Goal: Transaction & Acquisition: Purchase product/service

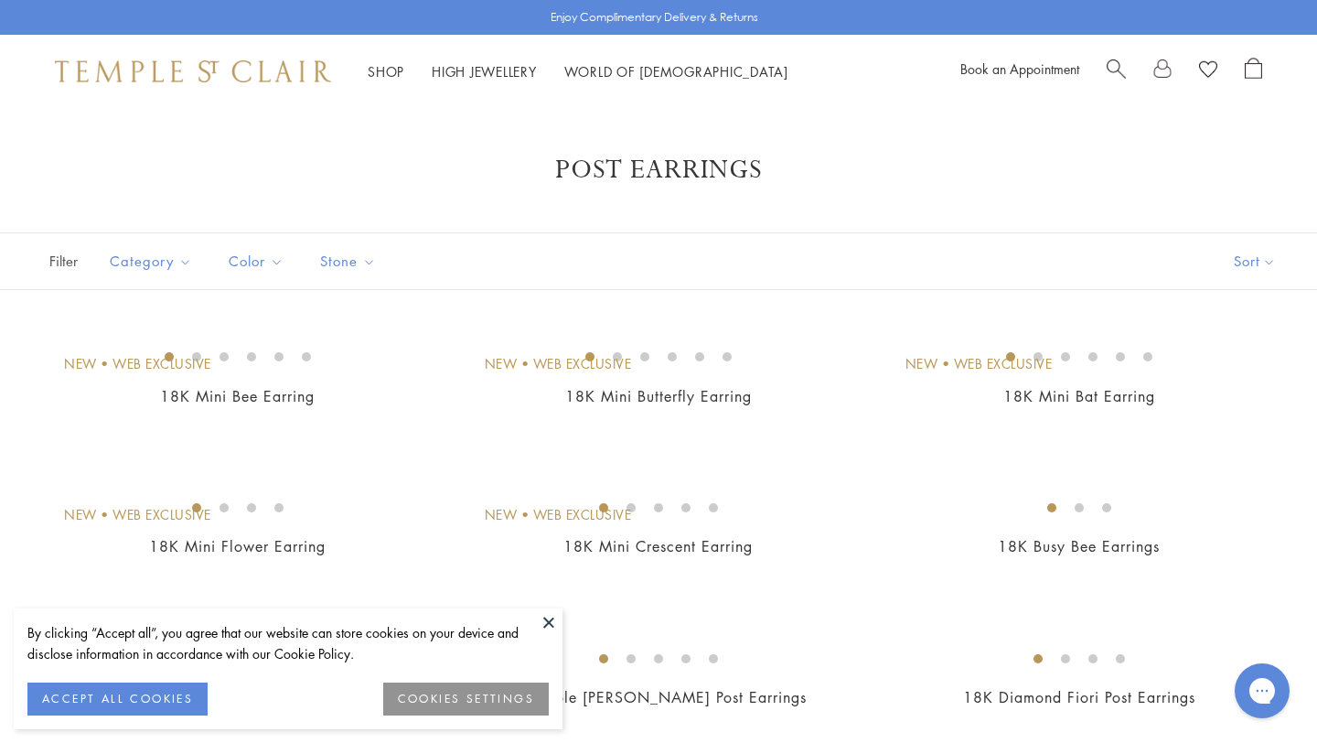
click at [550, 617] on button at bounding box center [548, 621] width 27 height 27
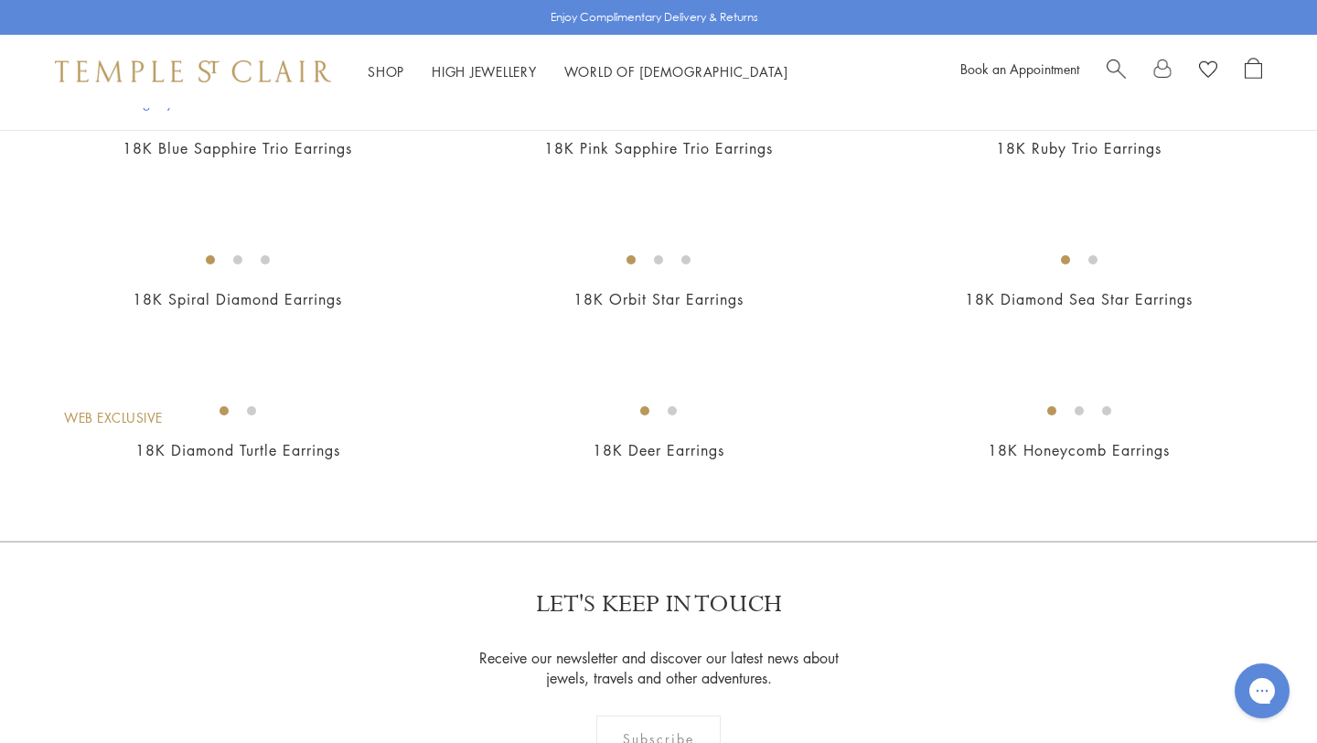
scroll to position [1159, 0]
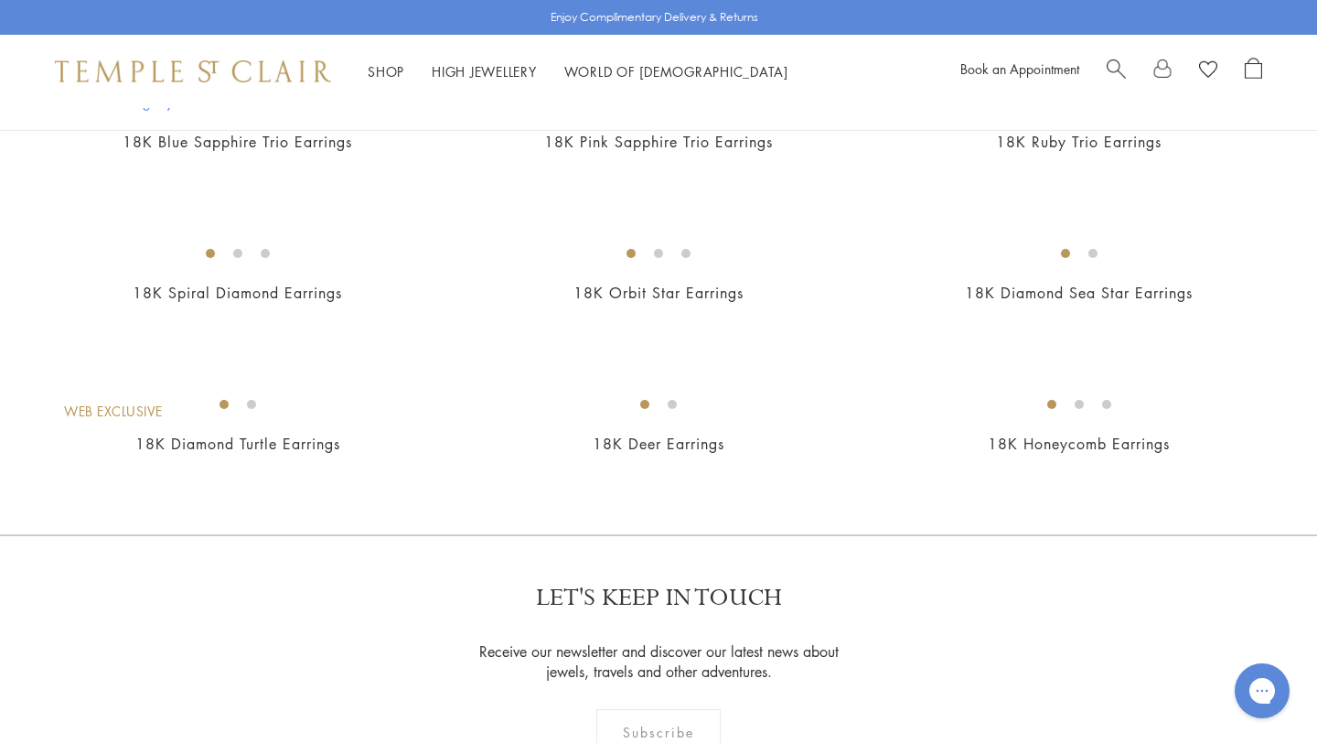
click at [0, 0] on img at bounding box center [0, 0] width 0 height 0
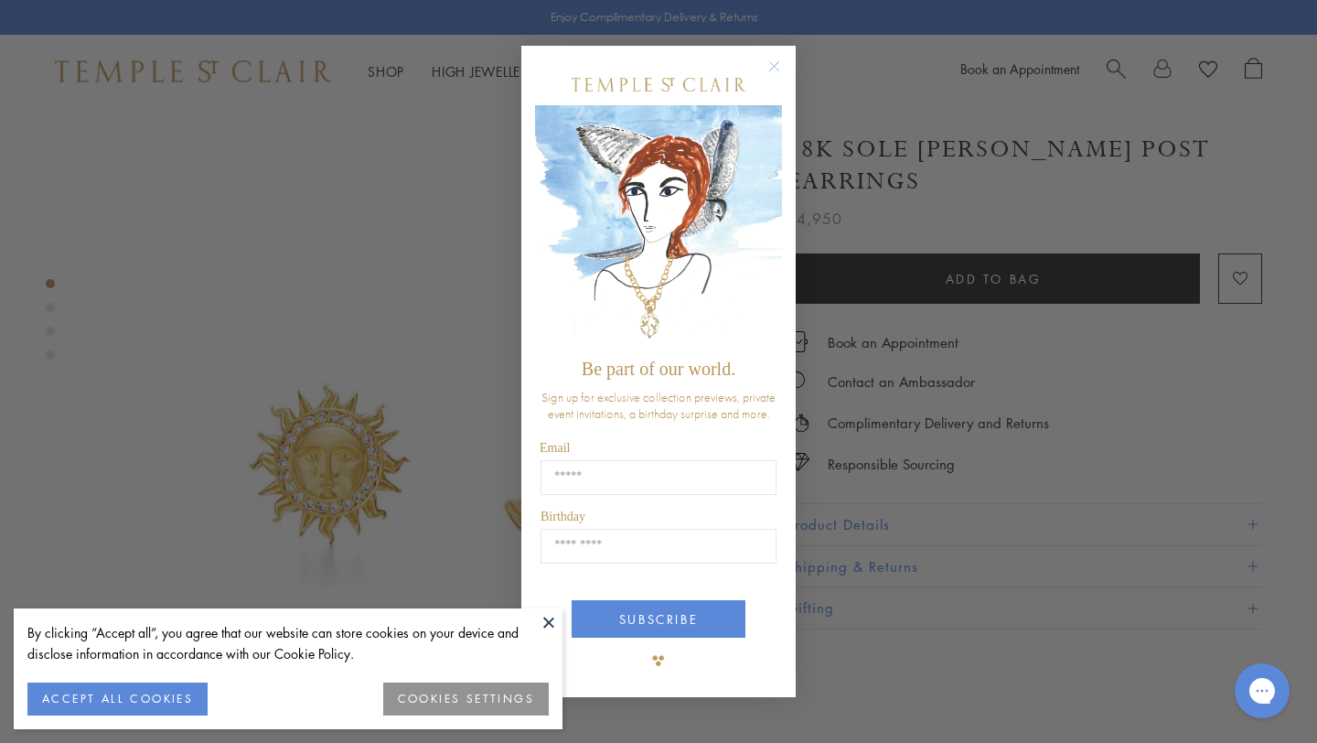
click at [772, 65] on icon "Close dialog" at bounding box center [774, 66] width 9 height 9
